Goal: Information Seeking & Learning: Learn about a topic

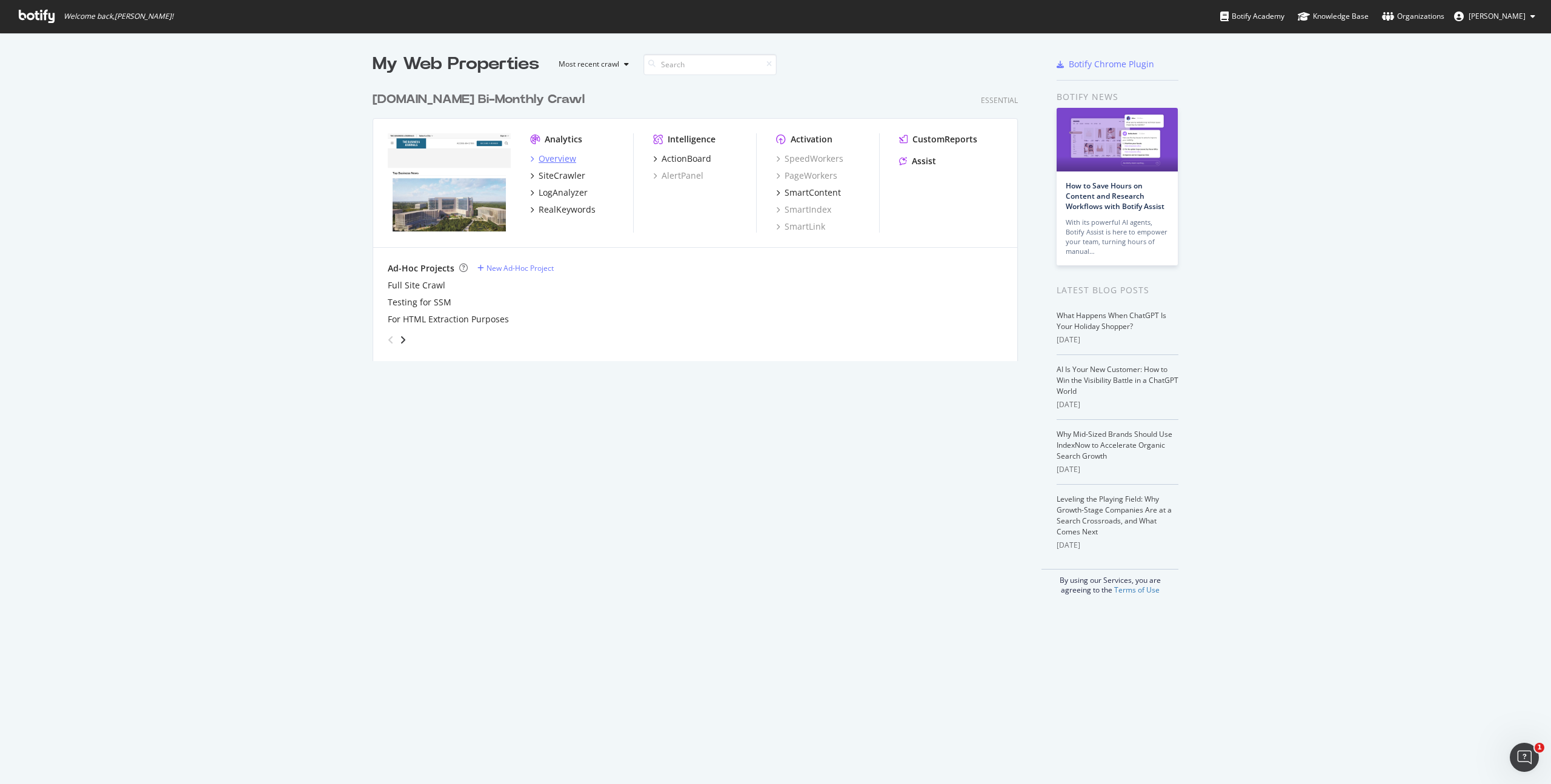
click at [551, 160] on div "Overview" at bounding box center [558, 159] width 37 height 12
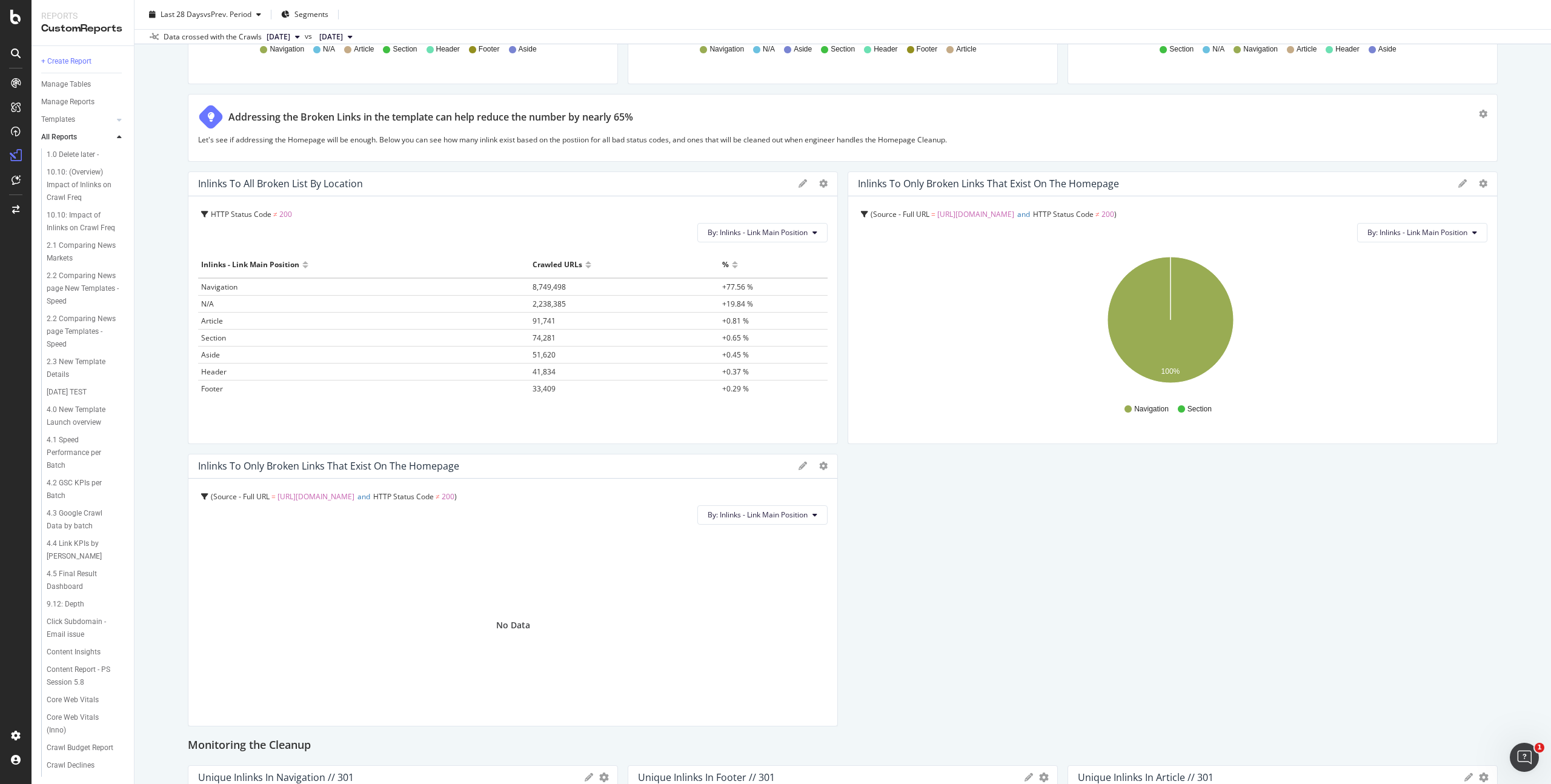
scroll to position [1197, 0]
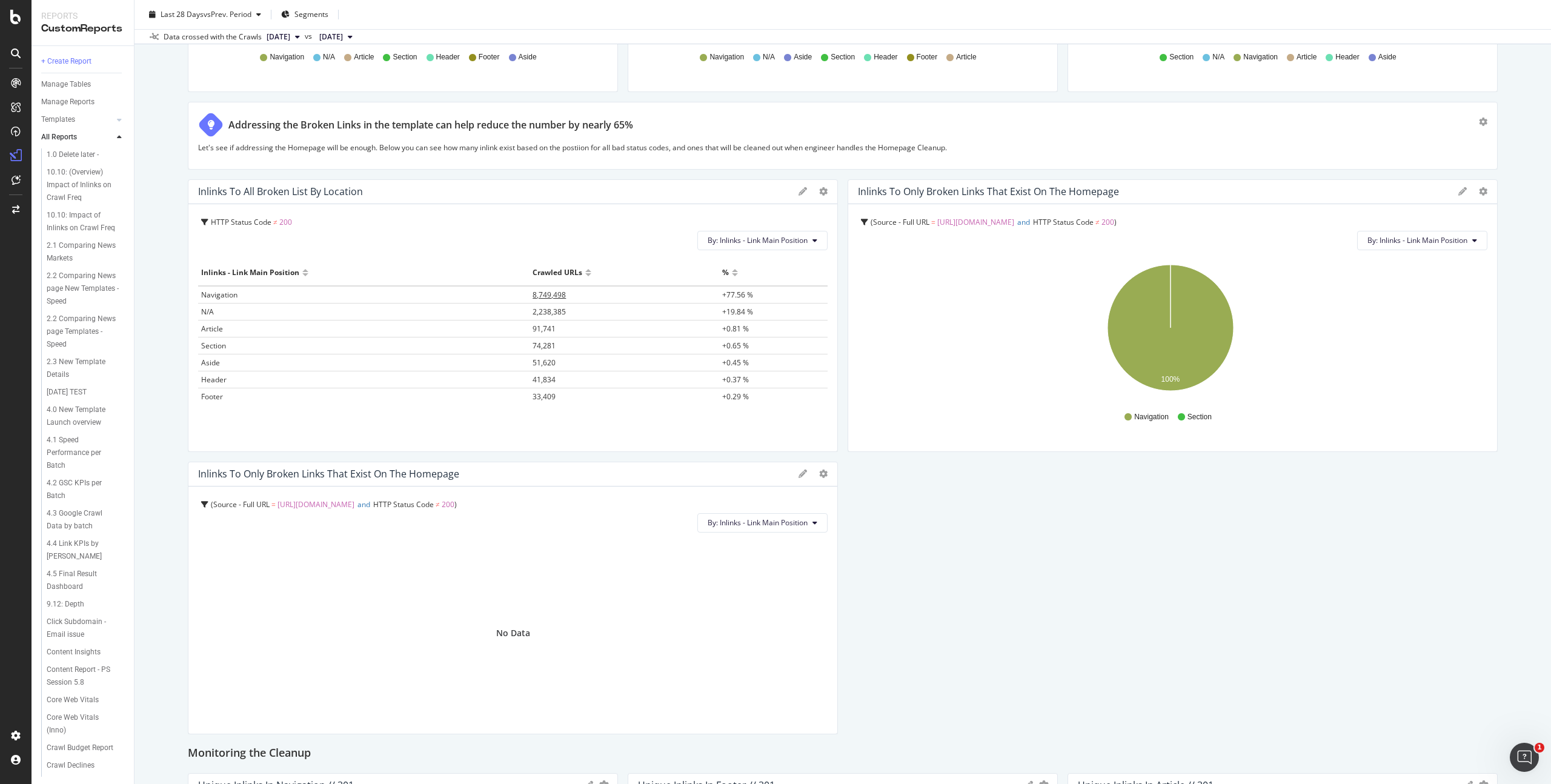
click at [540, 293] on span "8,749,498" at bounding box center [549, 294] width 33 height 10
